Goal: Task Accomplishment & Management: Use online tool/utility

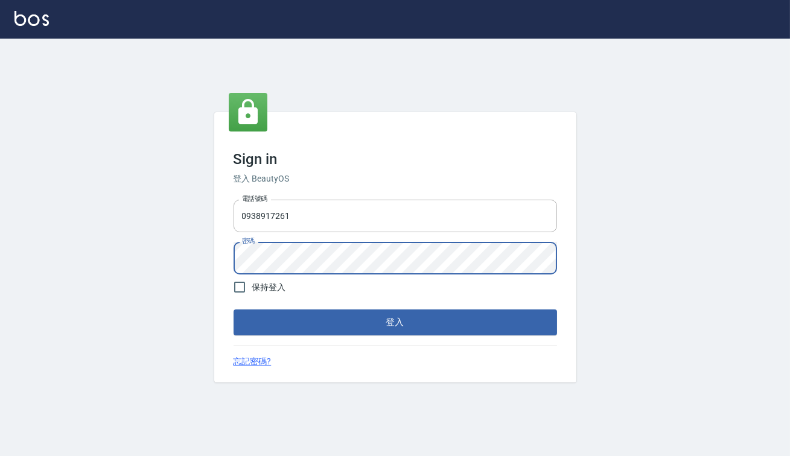
click at [234, 310] on button "登入" at bounding box center [395, 322] width 323 height 25
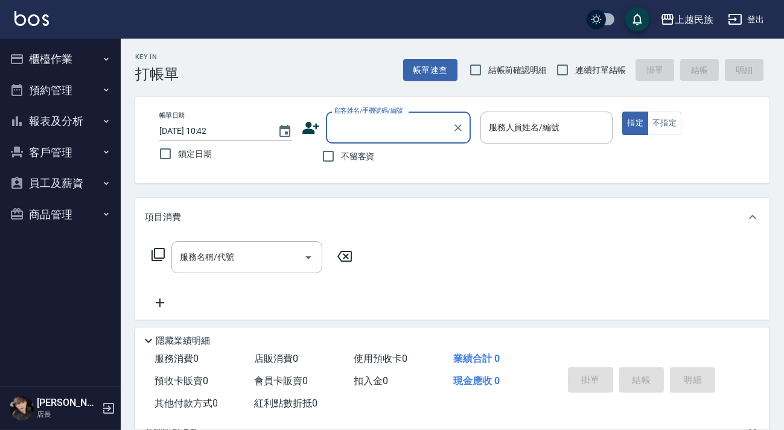
click at [88, 61] on button "櫃檯作業" at bounding box center [60, 58] width 111 height 31
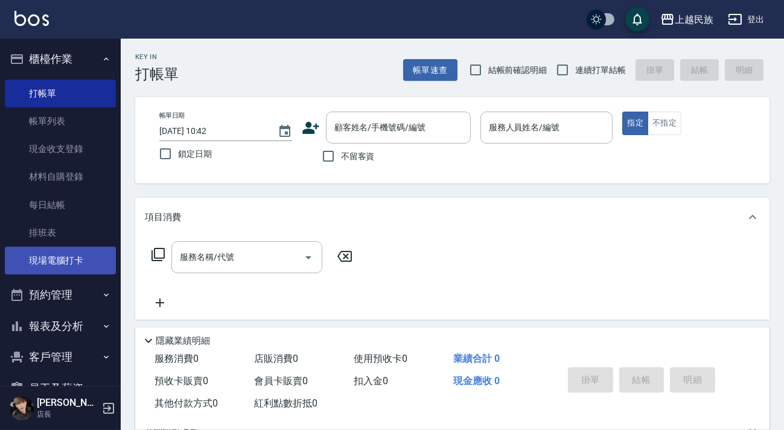
click at [83, 266] on link "現場電腦打卡" at bounding box center [60, 261] width 111 height 28
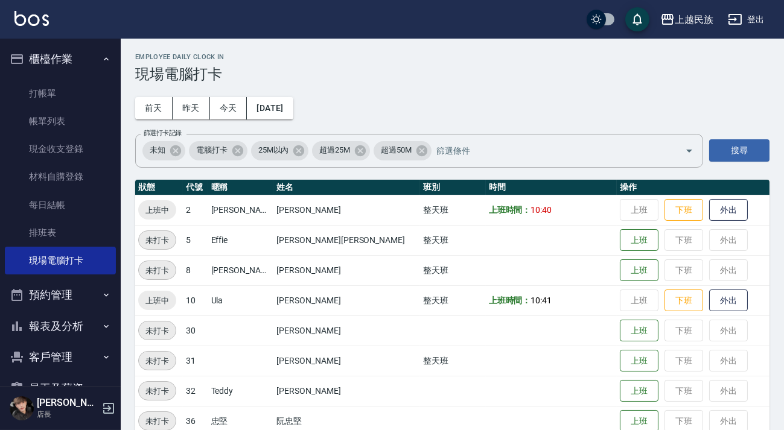
scroll to position [21, 0]
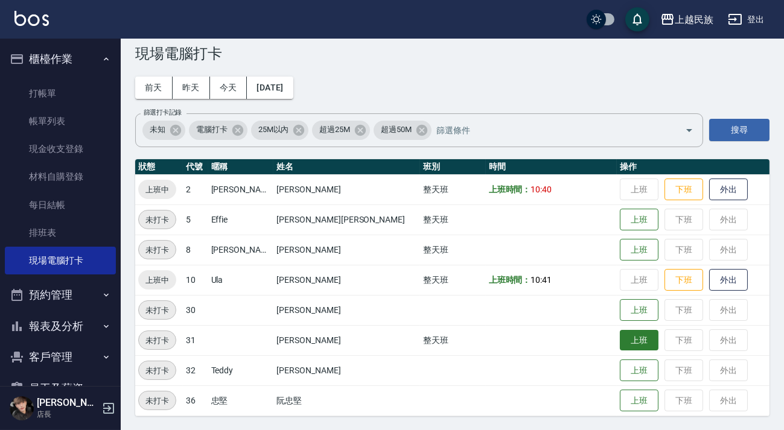
click at [620, 339] on button "上班" at bounding box center [639, 340] width 39 height 21
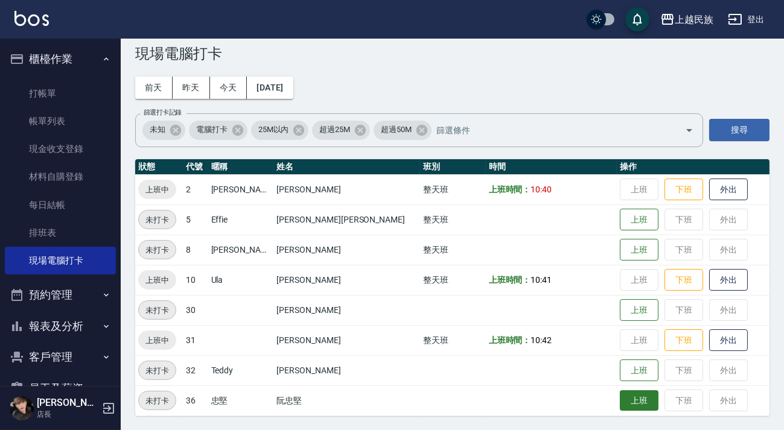
click at [620, 400] on button "上班" at bounding box center [639, 400] width 39 height 21
